Goal: Information Seeking & Learning: Learn about a topic

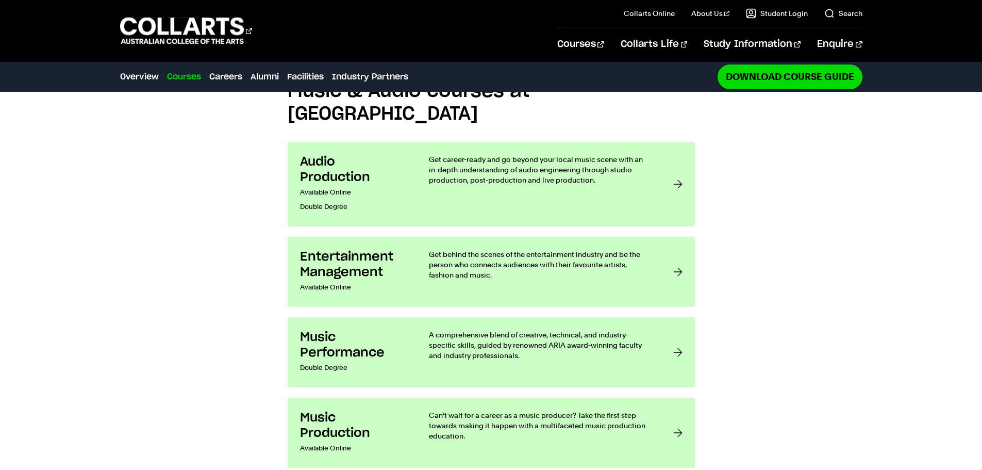
scroll to position [930, 0]
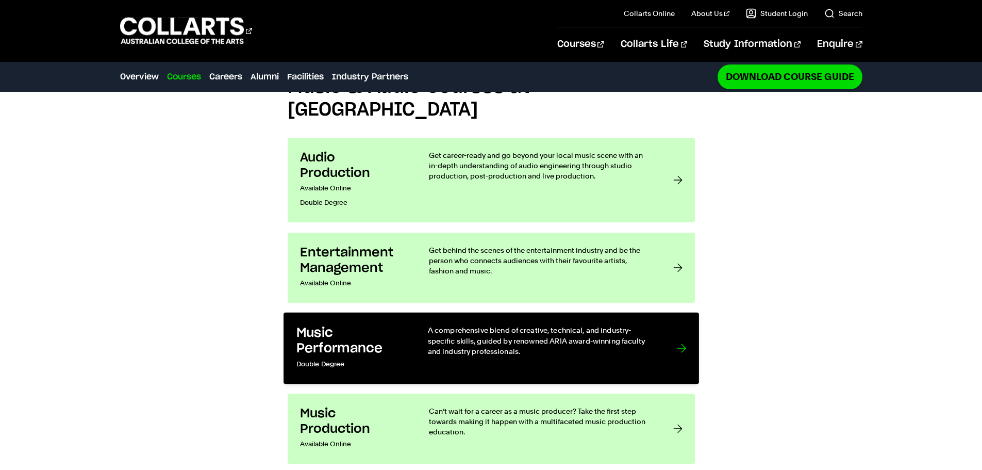
click at [482, 325] on p "A comprehensive blend of creative, technical, and industry-specific skills, gui…" at bounding box center [541, 340] width 228 height 31
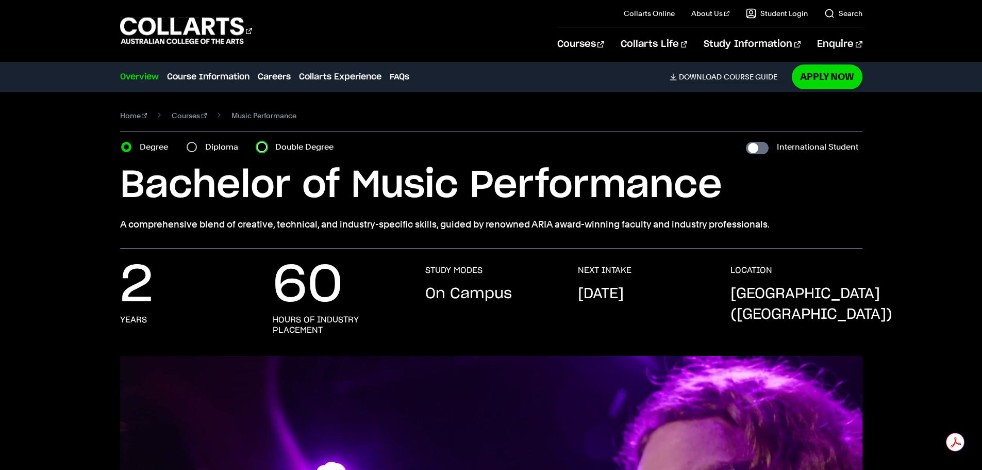
click at [262, 147] on input "Double Degree" at bounding box center [262, 147] width 10 height 10
radio input "true"
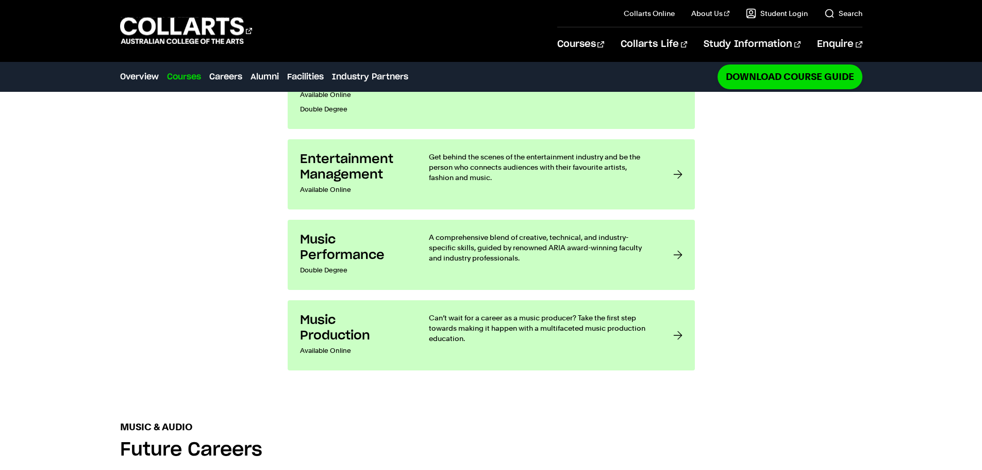
scroll to position [1045, 0]
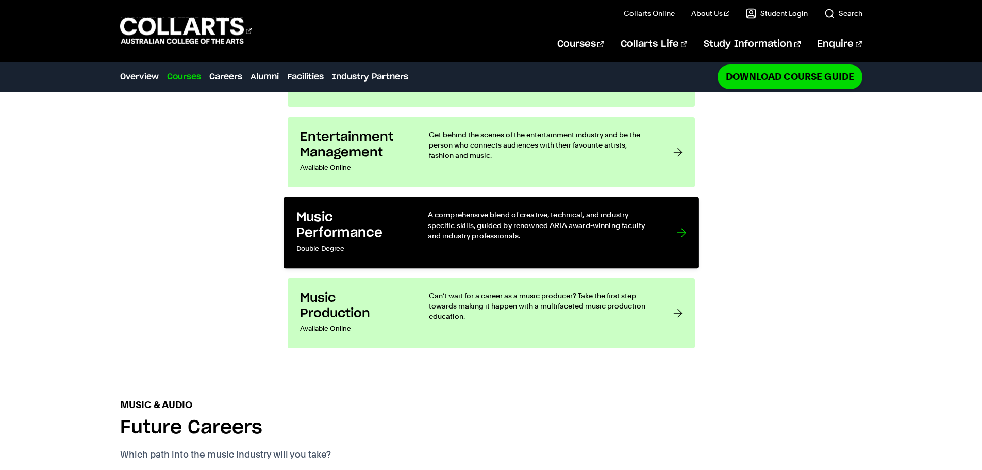
click at [538, 209] on p "A comprehensive blend of creative, technical, and industry-specific skills, gui…" at bounding box center [541, 224] width 228 height 31
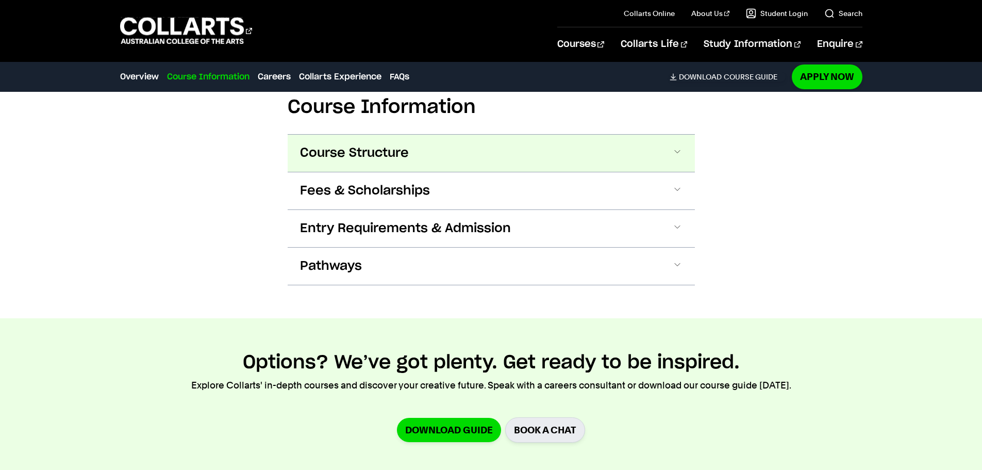
click at [671, 153] on button "Course Structure" at bounding box center [491, 153] width 407 height 37
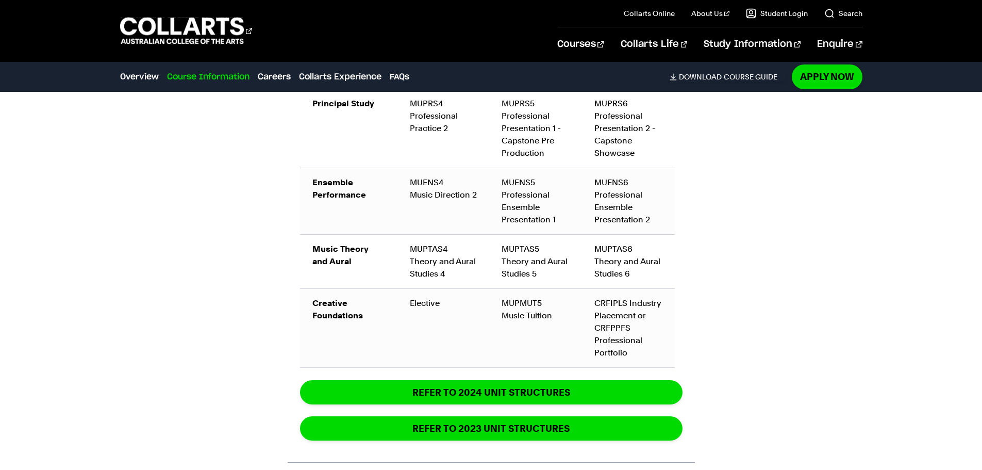
scroll to position [1529, 0]
